Goal: Check status: Check status

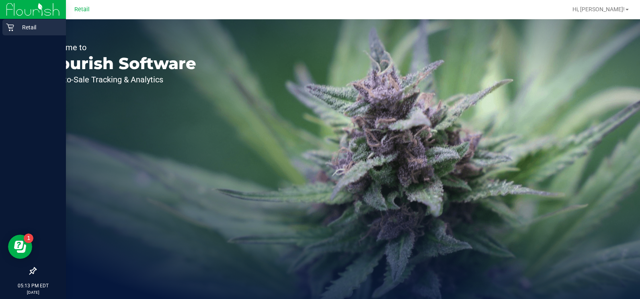
click at [13, 31] on div "Retail" at bounding box center [34, 27] width 64 height 16
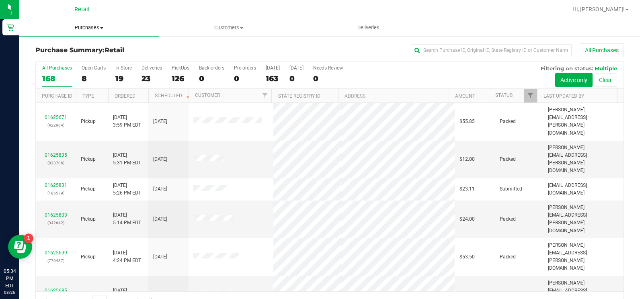
click at [105, 29] on span "Purchases" at bounding box center [89, 27] width 140 height 7
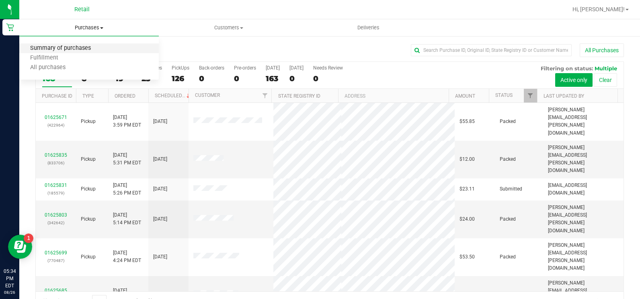
click at [93, 49] on span "Summary of purchases" at bounding box center [60, 48] width 82 height 7
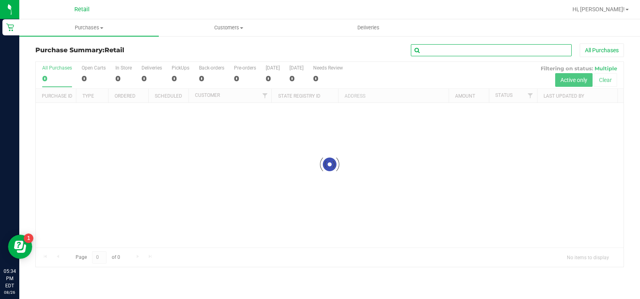
click at [478, 49] on input "text" at bounding box center [491, 50] width 161 height 12
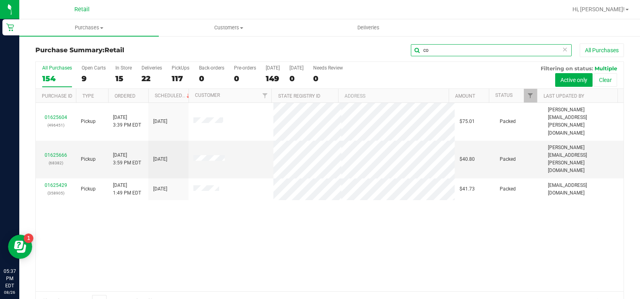
type input "c"
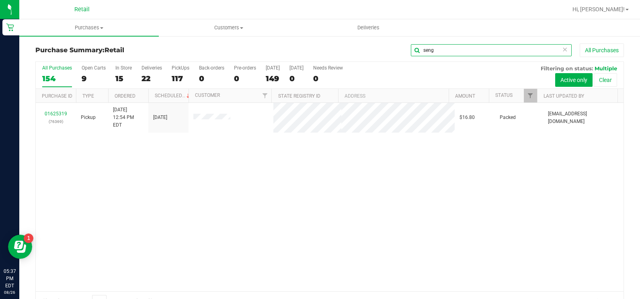
type input "seng"
click at [95, 31] on span "Purchases" at bounding box center [89, 27] width 140 height 7
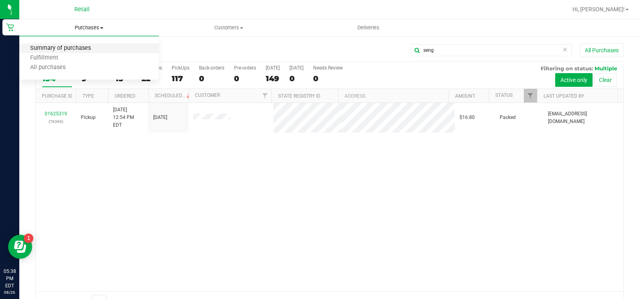
click at [96, 49] on span "Summary of purchases" at bounding box center [60, 48] width 82 height 7
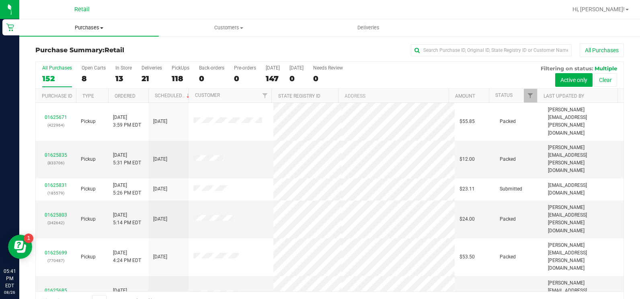
click at [94, 29] on span "Purchases" at bounding box center [89, 27] width 140 height 7
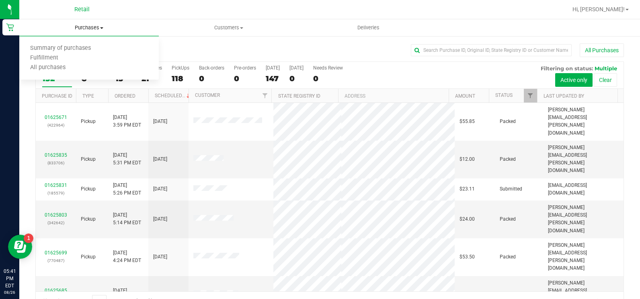
click at [96, 26] on span "Purchases" at bounding box center [89, 27] width 140 height 7
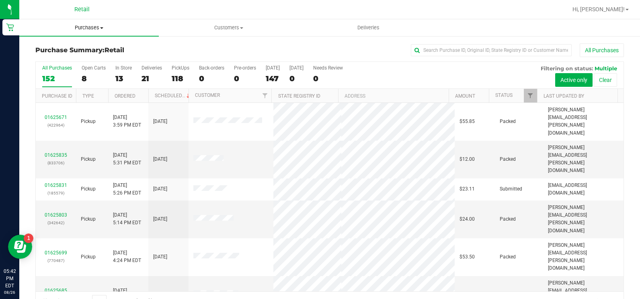
click at [98, 27] on span "Purchases" at bounding box center [89, 27] width 140 height 7
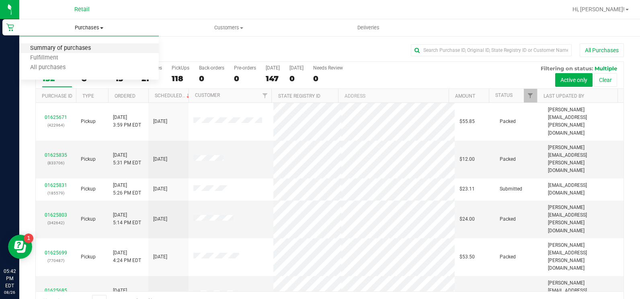
click at [78, 47] on span "Summary of purchases" at bounding box center [60, 48] width 82 height 7
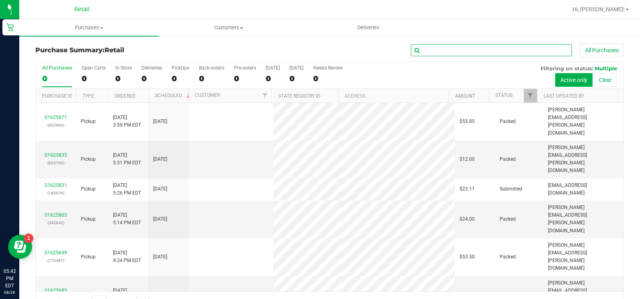
click at [493, 50] on input "text" at bounding box center [491, 50] width 161 height 12
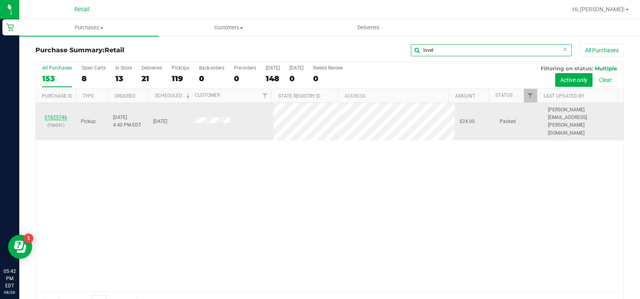
type input "lovel"
click at [55, 115] on link "01625746" at bounding box center [56, 118] width 23 height 6
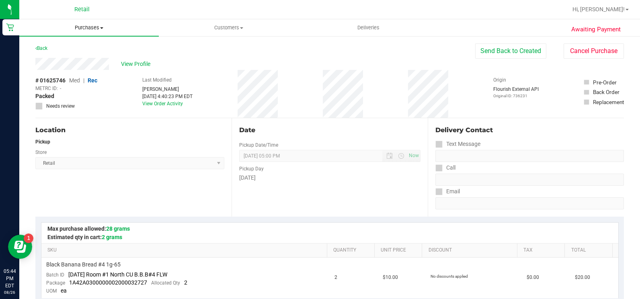
click at [98, 30] on span "Purchases" at bounding box center [89, 27] width 140 height 7
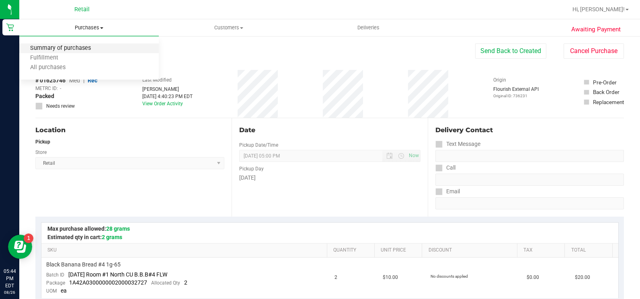
click at [88, 49] on span "Summary of purchases" at bounding box center [60, 48] width 82 height 7
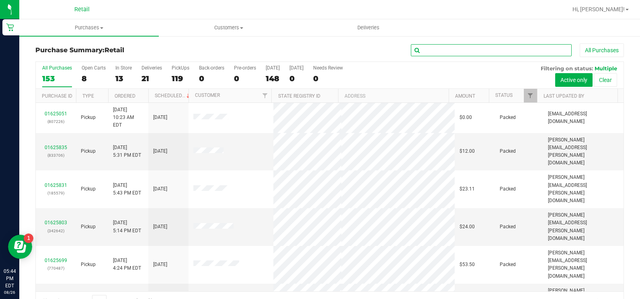
click at [523, 55] on input "text" at bounding box center [491, 50] width 161 height 12
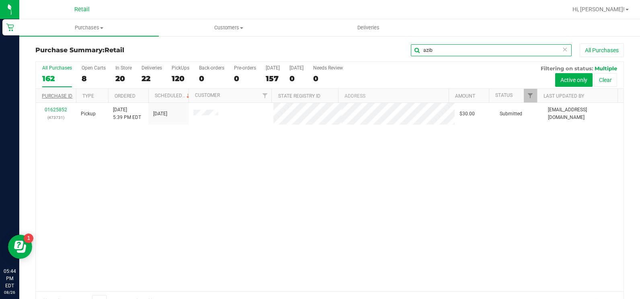
type input "azib"
click at [56, 96] on link "Purchase ID" at bounding box center [57, 96] width 31 height 6
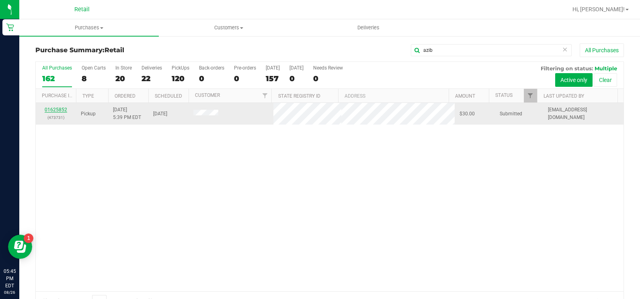
click at [63, 110] on link "01625852" at bounding box center [56, 110] width 23 height 6
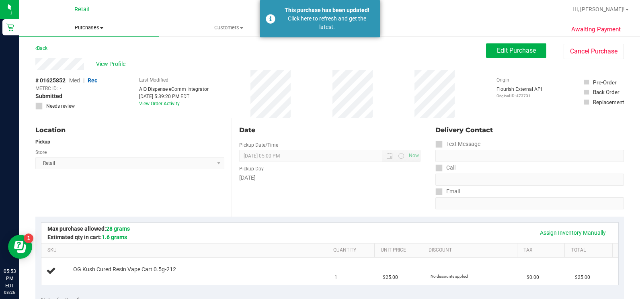
click at [97, 29] on span "Purchases" at bounding box center [89, 27] width 140 height 7
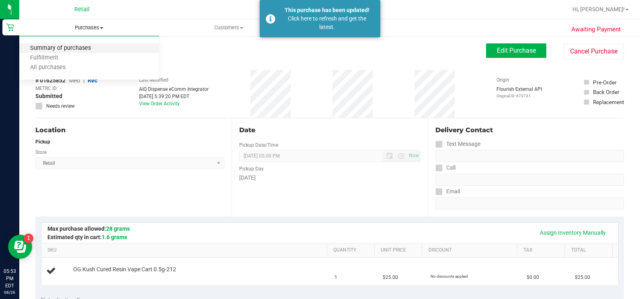
click at [90, 51] on span "Summary of purchases" at bounding box center [60, 48] width 82 height 7
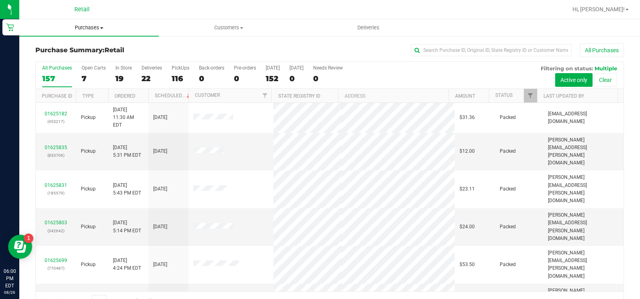
click at [101, 25] on span "Purchases" at bounding box center [89, 27] width 140 height 7
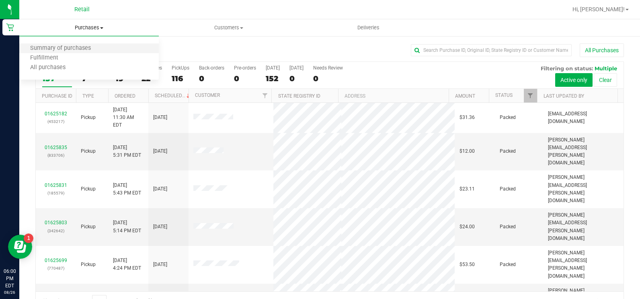
click at [77, 52] on li "Summary of purchases" at bounding box center [89, 49] width 140 height 10
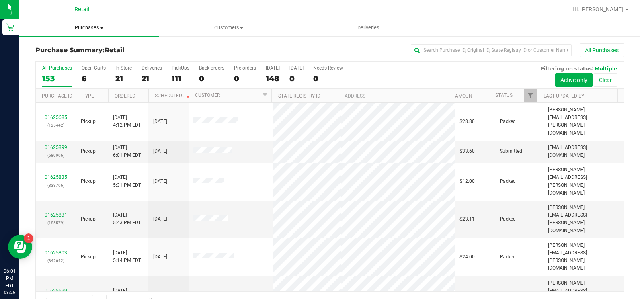
drag, startPoint x: 78, startPoint y: 24, endPoint x: 80, endPoint y: 39, distance: 14.6
click at [80, 24] on uib-tab-heading "Purchases Summary of purchases Fulfillment All purchases" at bounding box center [89, 27] width 140 height 17
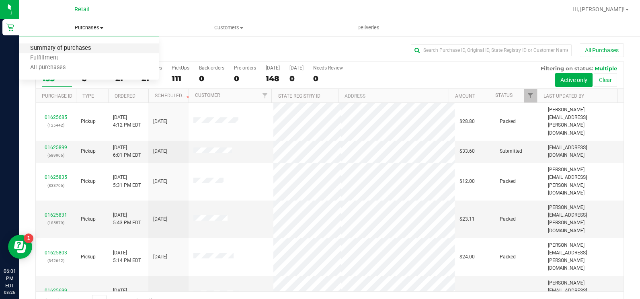
click at [76, 48] on span "Summary of purchases" at bounding box center [60, 48] width 82 height 7
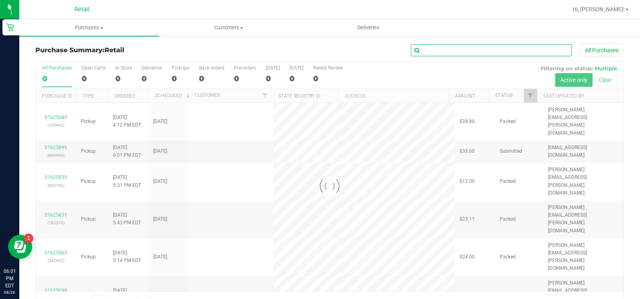
click at [453, 48] on input "text" at bounding box center [491, 50] width 161 height 12
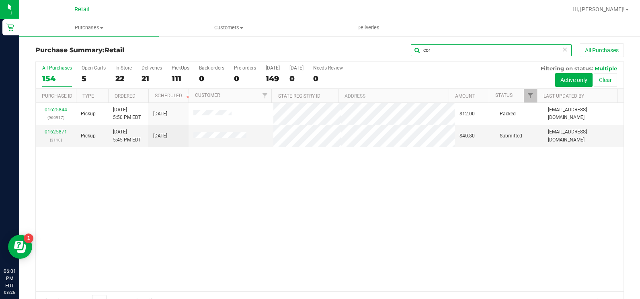
type input "cor"
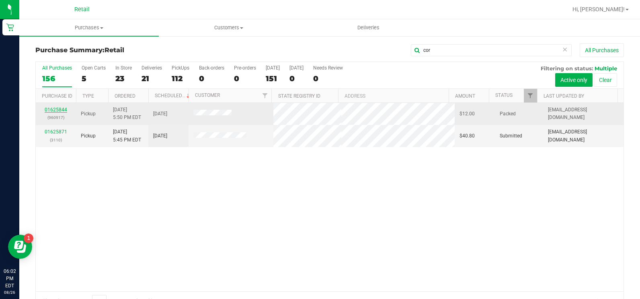
click at [49, 110] on link "01625844" at bounding box center [56, 110] width 23 height 6
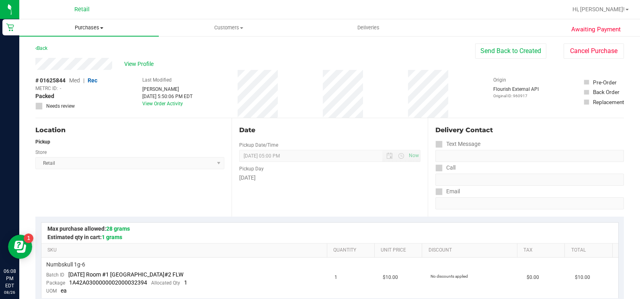
click at [97, 28] on span "Purchases" at bounding box center [89, 27] width 140 height 7
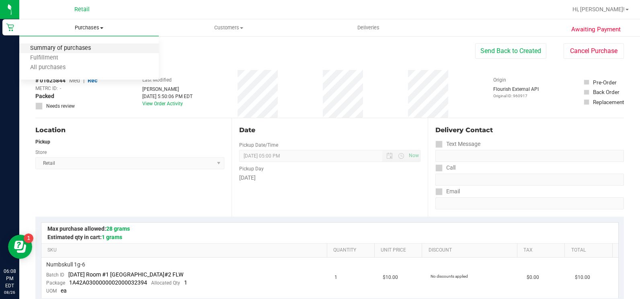
click at [83, 46] on span "Summary of purchases" at bounding box center [60, 48] width 82 height 7
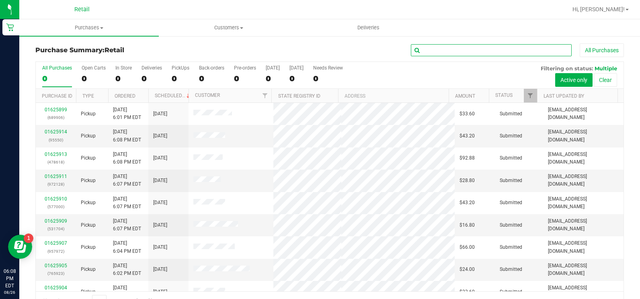
click at [453, 55] on input "text" at bounding box center [491, 50] width 161 height 12
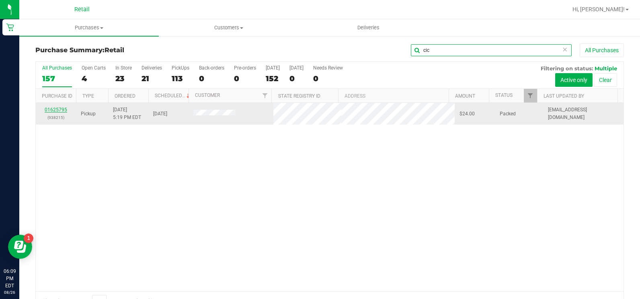
type input "cic"
click at [61, 111] on link "01625795" at bounding box center [56, 110] width 23 height 6
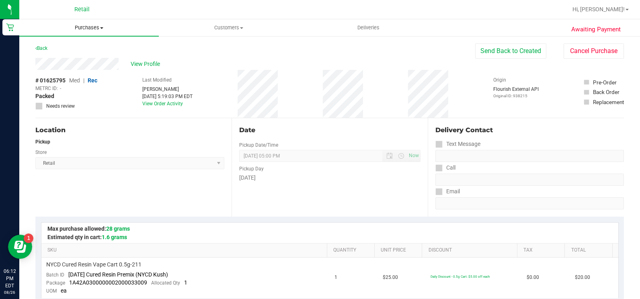
click at [98, 28] on span "Purchases" at bounding box center [89, 27] width 140 height 7
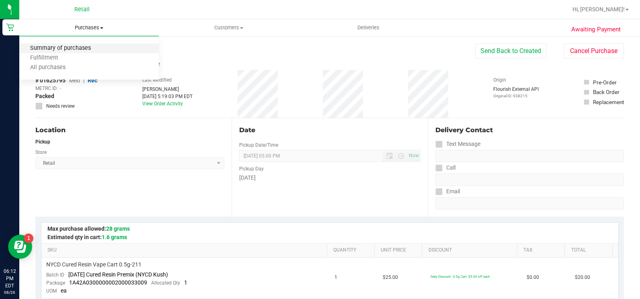
click at [70, 50] on span "Summary of purchases" at bounding box center [60, 48] width 82 height 7
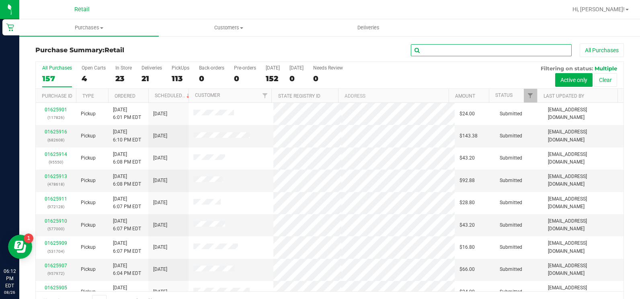
click at [502, 53] on input "text" at bounding box center [491, 50] width 161 height 12
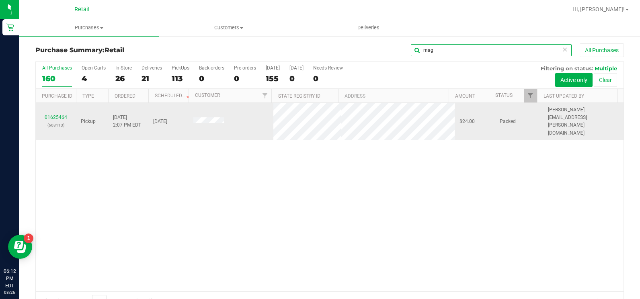
type input "mag"
click at [57, 115] on link "01625464" at bounding box center [56, 118] width 23 height 6
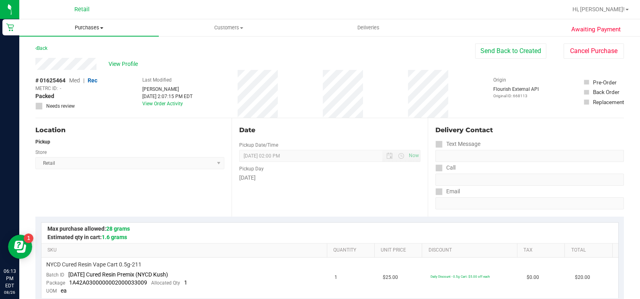
click at [99, 28] on span "Purchases" at bounding box center [89, 27] width 140 height 7
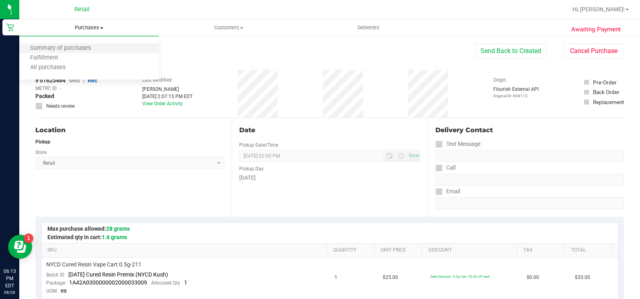
click at [87, 52] on li "Summary of purchases" at bounding box center [89, 49] width 140 height 10
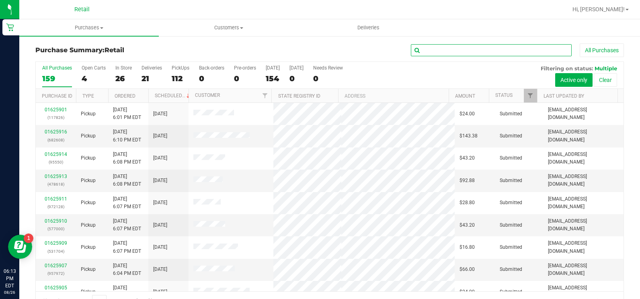
click at [451, 52] on input "text" at bounding box center [491, 50] width 161 height 12
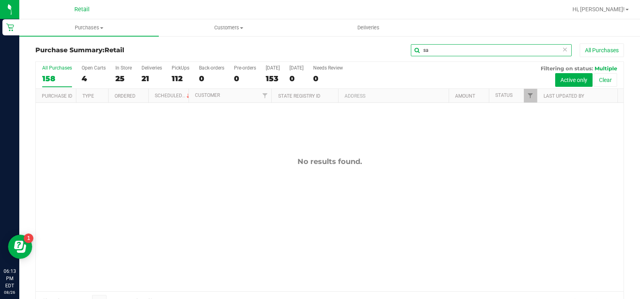
type input "s"
type input "sade"
click at [101, 25] on span "Purchases" at bounding box center [89, 27] width 140 height 7
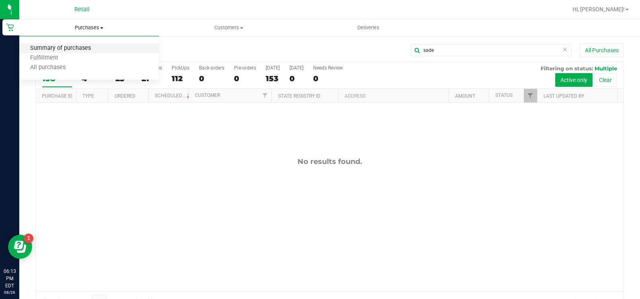
click at [92, 45] on span "Summary of purchases" at bounding box center [60, 48] width 82 height 7
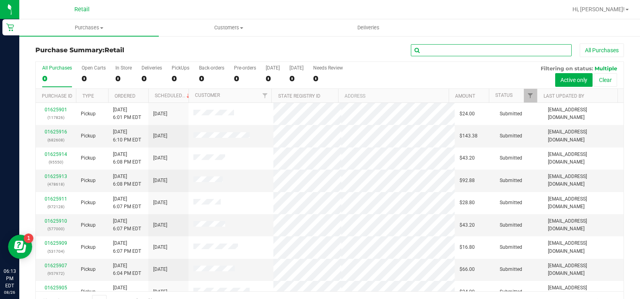
click at [471, 52] on input "text" at bounding box center [491, 50] width 161 height 12
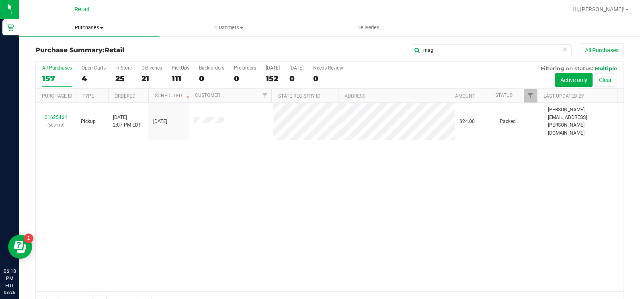
click at [94, 26] on span "Purchases" at bounding box center [89, 27] width 140 height 7
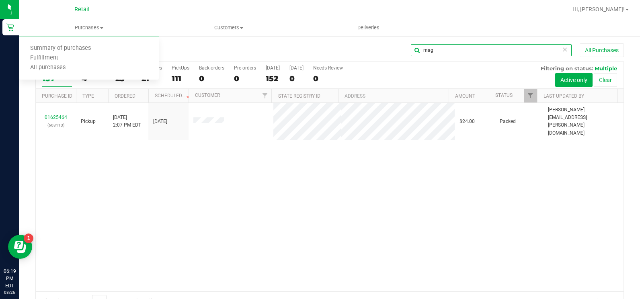
click at [469, 54] on input "mag" at bounding box center [491, 50] width 161 height 12
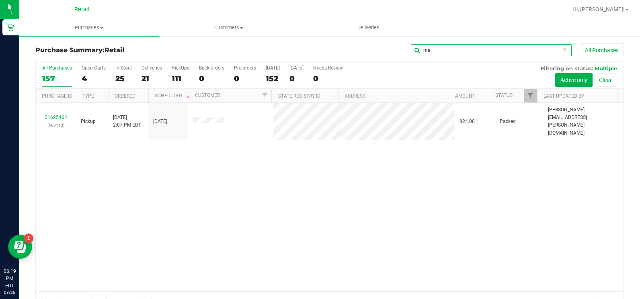
type input "m"
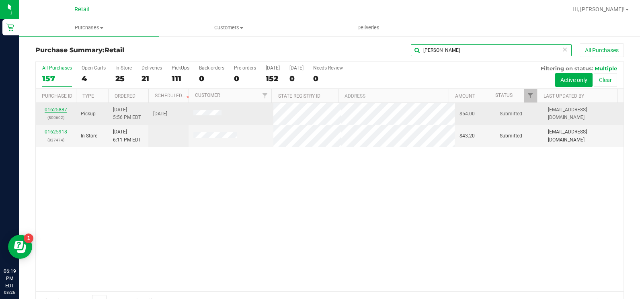
type input "ashe"
click at [53, 112] on link "01625887" at bounding box center [56, 110] width 23 height 6
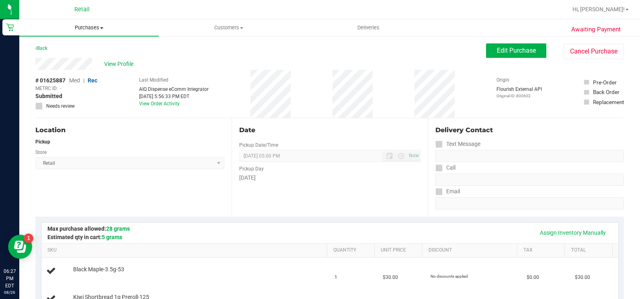
click at [100, 31] on span "Purchases" at bounding box center [89, 27] width 140 height 7
click at [90, 41] on ul "Summary of purchases Fulfillment All purchases" at bounding box center [89, 58] width 140 height 43
drag, startPoint x: 90, startPoint y: 41, endPoint x: 86, endPoint y: 49, distance: 9.2
click at [86, 48] on ul "Summary of purchases Fulfillment All purchases" at bounding box center [60, 58] width 82 height 43
click at [90, 37] on ul "Summary of purchases Fulfillment All purchases" at bounding box center [89, 58] width 140 height 43
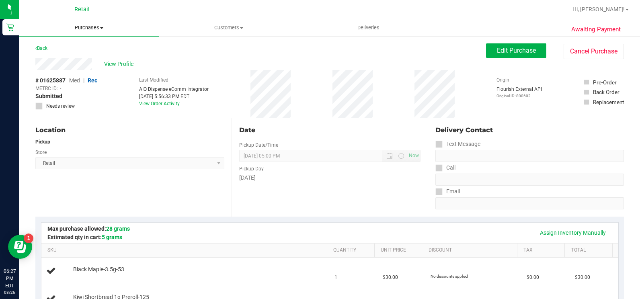
click at [96, 22] on uib-tab-heading "Purchases Summary of purchases Fulfillment All purchases" at bounding box center [89, 27] width 140 height 17
click at [90, 29] on span "Purchases" at bounding box center [89, 27] width 140 height 7
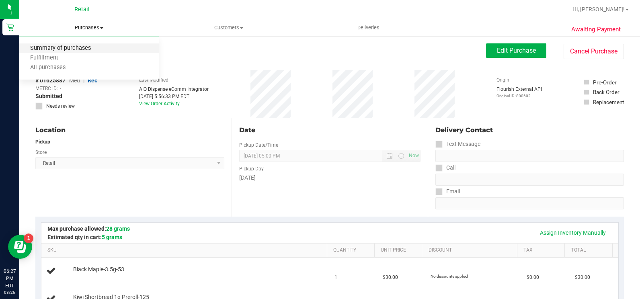
click at [79, 49] on span "Summary of purchases" at bounding box center [60, 48] width 82 height 7
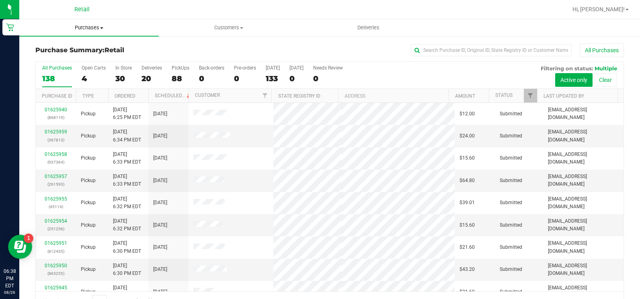
click at [106, 29] on span "Purchases" at bounding box center [89, 27] width 140 height 7
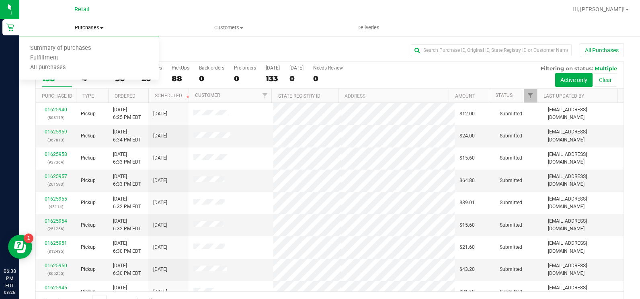
click at [101, 27] on span "Purchases" at bounding box center [89, 27] width 140 height 7
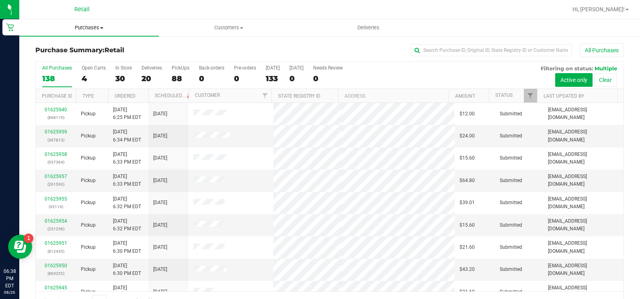
click at [101, 27] on span "Purchases" at bounding box center [89, 27] width 140 height 7
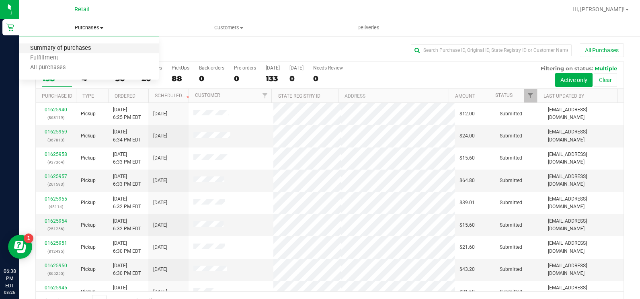
click at [85, 52] on span "Summary of purchases" at bounding box center [60, 48] width 82 height 7
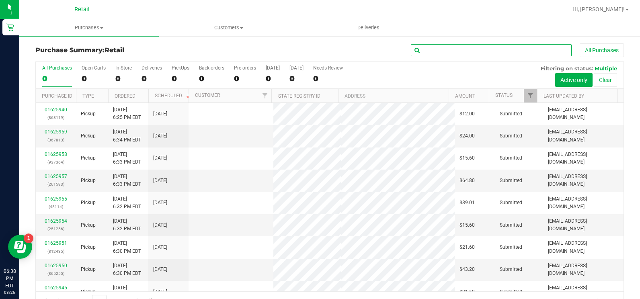
click at [445, 46] on input "text" at bounding box center [491, 50] width 161 height 12
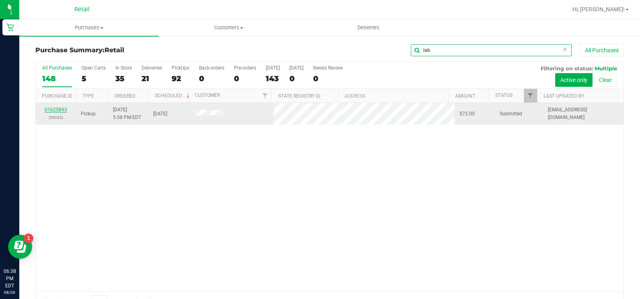
type input "lab"
click at [59, 110] on link "01625893" at bounding box center [56, 110] width 23 height 6
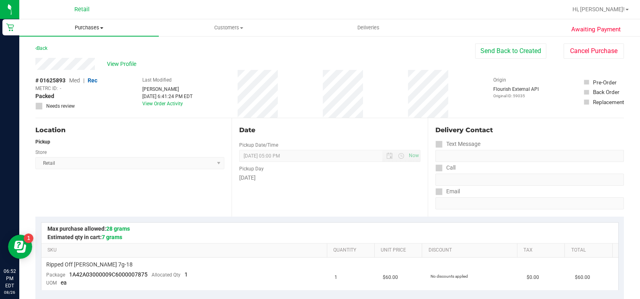
click at [105, 25] on span "Purchases" at bounding box center [89, 27] width 140 height 7
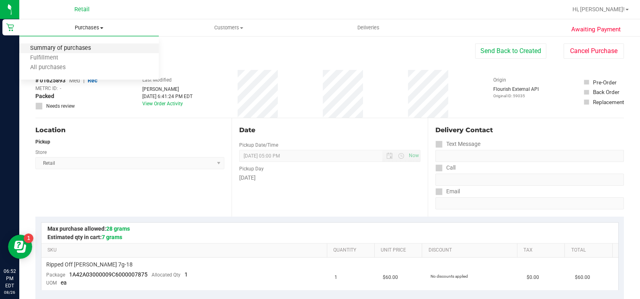
click at [84, 51] on span "Summary of purchases" at bounding box center [60, 48] width 82 height 7
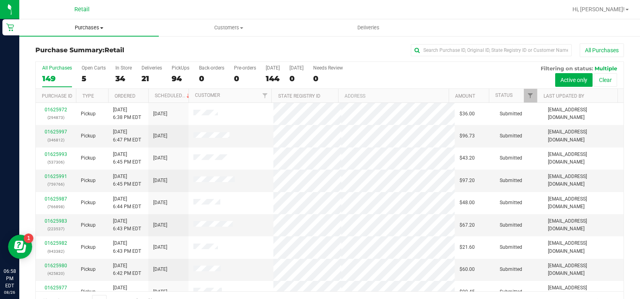
click at [100, 23] on uib-tab-heading "Purchases Summary of purchases Fulfillment All purchases" at bounding box center [89, 27] width 140 height 17
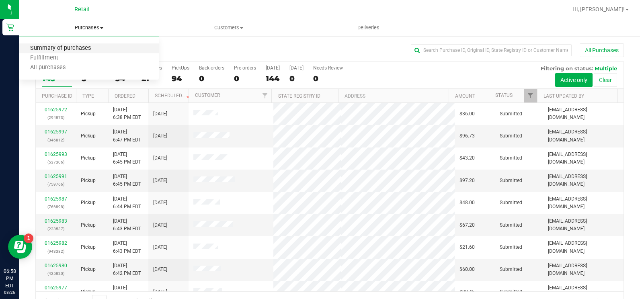
click at [92, 47] on span "Summary of purchases" at bounding box center [60, 48] width 82 height 7
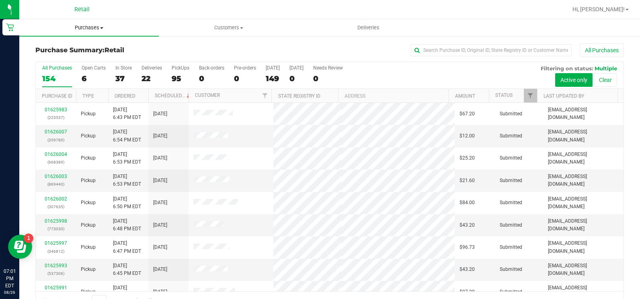
click at [97, 29] on span "Purchases" at bounding box center [89, 27] width 140 height 7
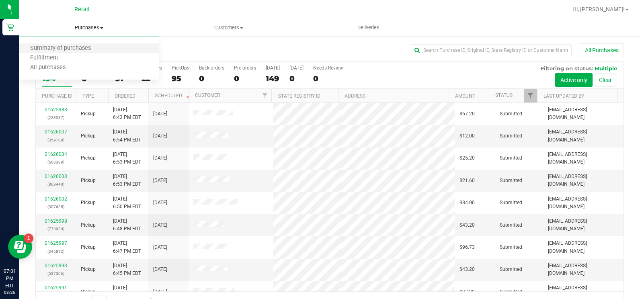
click at [103, 46] on li "Summary of purchases" at bounding box center [89, 49] width 140 height 10
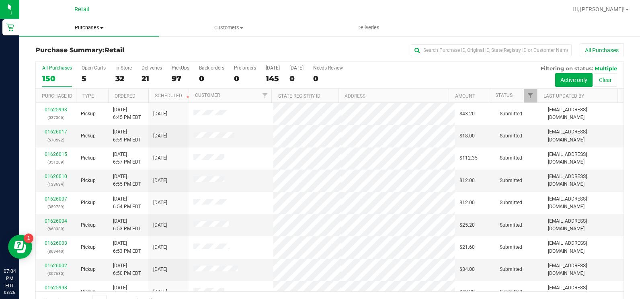
click at [100, 28] on span "Purchases" at bounding box center [89, 27] width 140 height 7
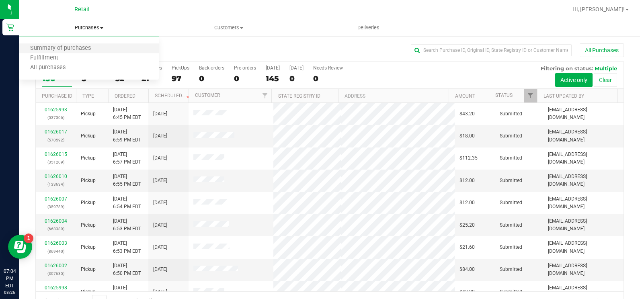
click at [84, 44] on li "Summary of purchases" at bounding box center [89, 49] width 140 height 10
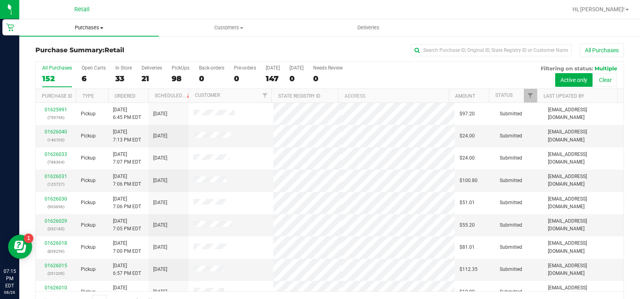
click at [80, 25] on span "Purchases" at bounding box center [89, 27] width 140 height 7
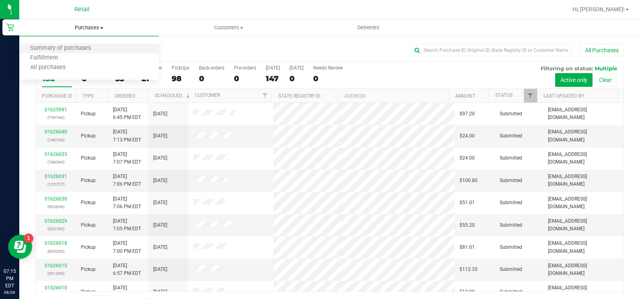
click at [85, 53] on li "Summary of purchases" at bounding box center [89, 49] width 140 height 10
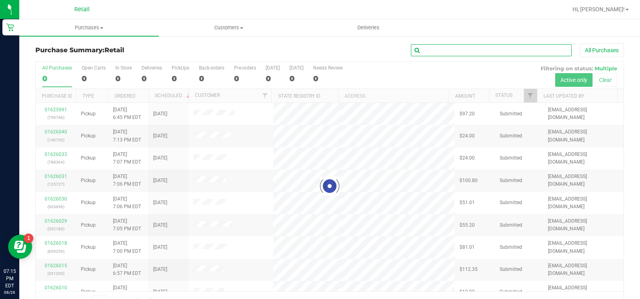
click at [456, 51] on input "text" at bounding box center [491, 50] width 161 height 12
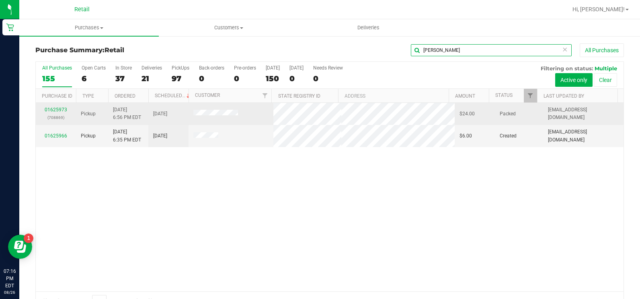
type input "[PERSON_NAME]"
click at [64, 107] on div "01625973 (708869)" at bounding box center [56, 113] width 31 height 15
click at [58, 107] on link "01625973" at bounding box center [56, 110] width 23 height 6
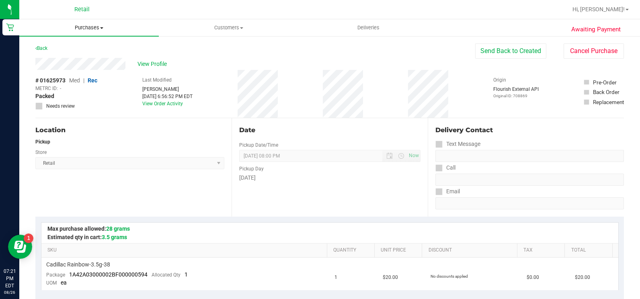
click at [95, 26] on span "Purchases" at bounding box center [89, 27] width 140 height 7
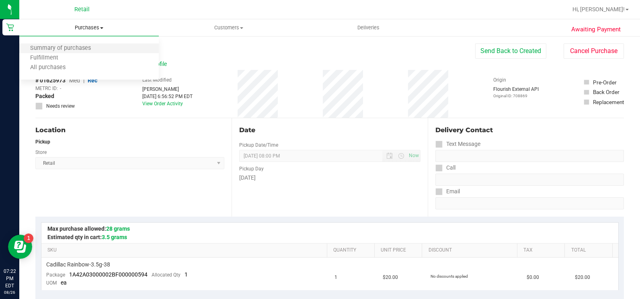
click at [81, 44] on li "Summary of purchases" at bounding box center [89, 49] width 140 height 10
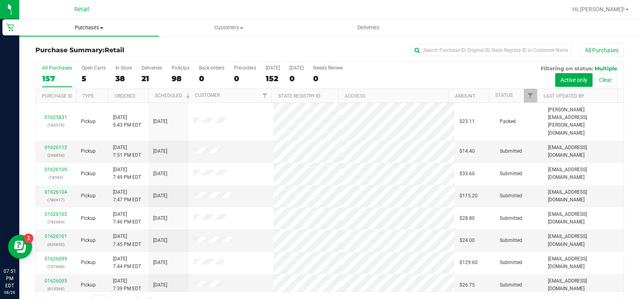
click at [97, 25] on span "Purchases" at bounding box center [89, 27] width 140 height 7
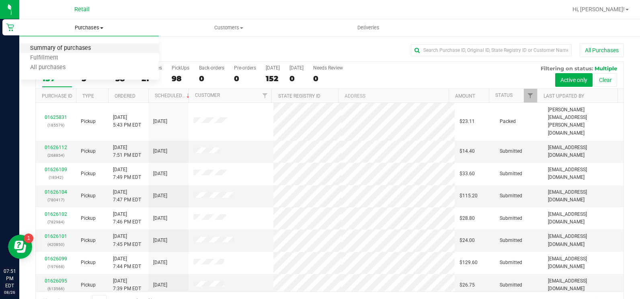
click at [93, 45] on span "Summary of purchases" at bounding box center [60, 48] width 82 height 7
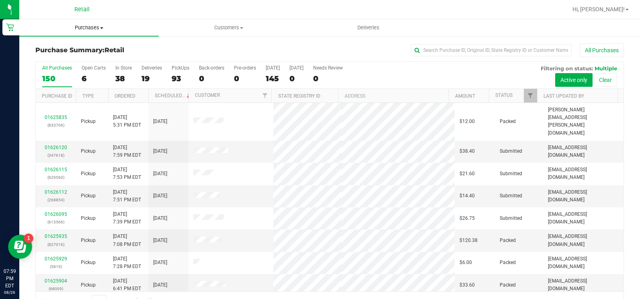
click at [77, 27] on span "Purchases" at bounding box center [89, 27] width 140 height 7
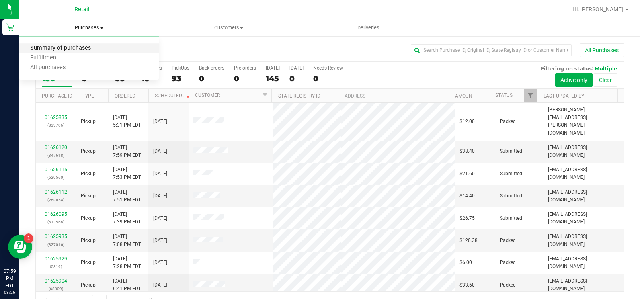
click at [76, 52] on span "Summary of purchases" at bounding box center [60, 48] width 82 height 7
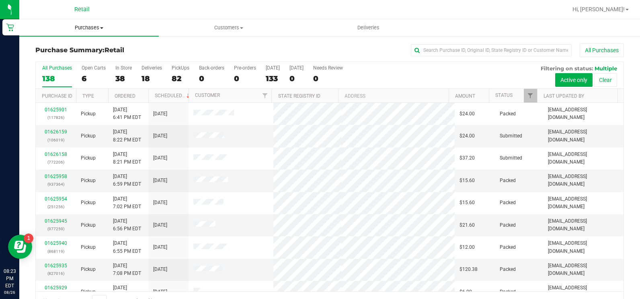
click at [84, 26] on span "Purchases" at bounding box center [89, 27] width 140 height 7
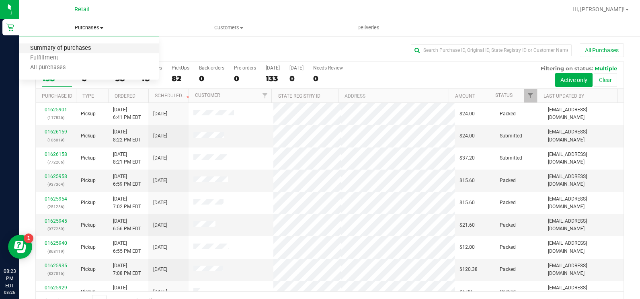
click at [88, 47] on span "Summary of purchases" at bounding box center [60, 48] width 82 height 7
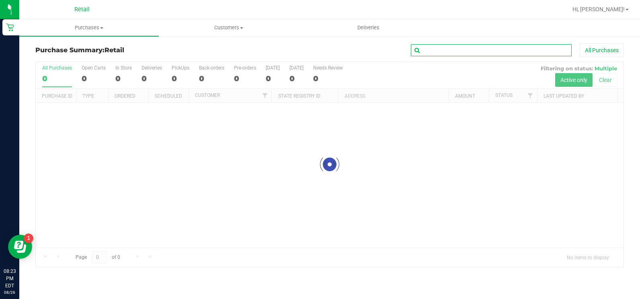
click at [459, 52] on input "text" at bounding box center [491, 50] width 161 height 12
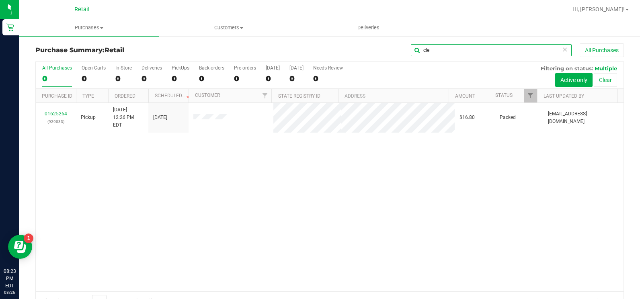
type input "cle"
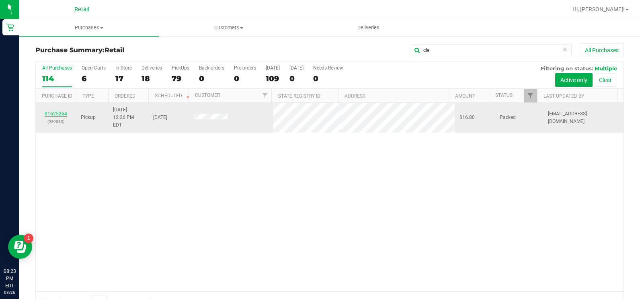
click at [60, 111] on link "01625264" at bounding box center [56, 114] width 23 height 6
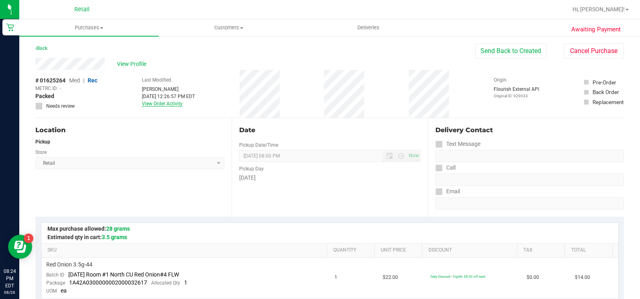
click at [153, 102] on link "View Order Activity" at bounding box center [162, 104] width 41 height 6
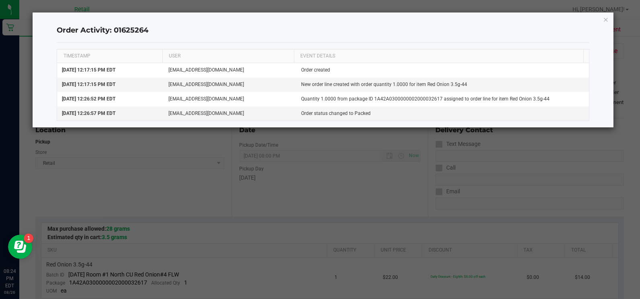
click at [609, 20] on div "Order Activity: 01625264 TIMESTAMP USER EVENT DETAILS [DATE] 12:17:15 PM EDT [E…" at bounding box center [323, 69] width 581 height 115
click at [607, 18] on icon "button" at bounding box center [606, 19] width 6 height 10
